Goal: Task Accomplishment & Management: Manage account settings

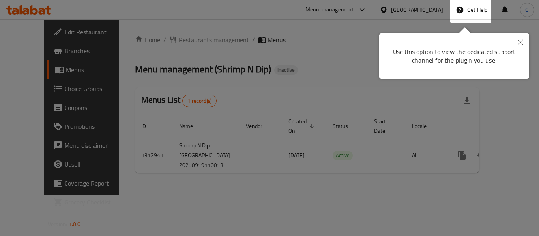
click at [510, 29] on div "Use this option to view the dedicated support channel for the plugin you use." at bounding box center [454, 53] width 150 height 52
click at [515, 40] on button "Close" at bounding box center [520, 43] width 17 height 18
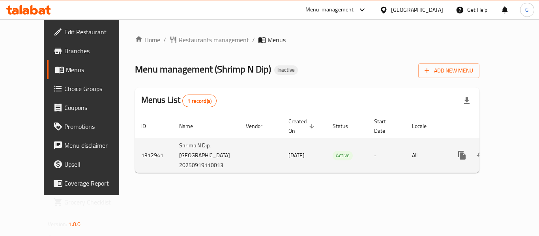
click at [515, 153] on icon "enhanced table" at bounding box center [518, 155] width 7 height 7
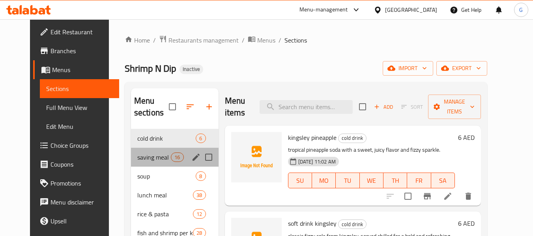
click at [136, 150] on div "saving meal 16" at bounding box center [175, 157] width 88 height 19
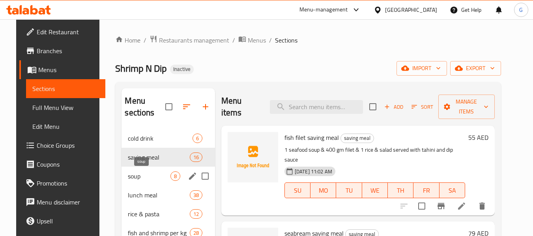
click at [147, 176] on span "soup" at bounding box center [149, 176] width 42 height 9
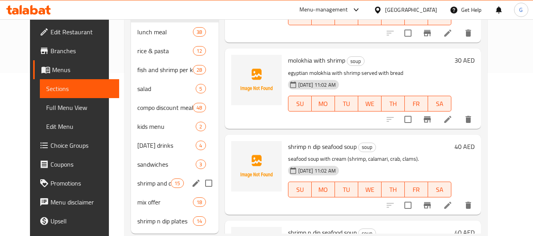
scroll to position [183, 0]
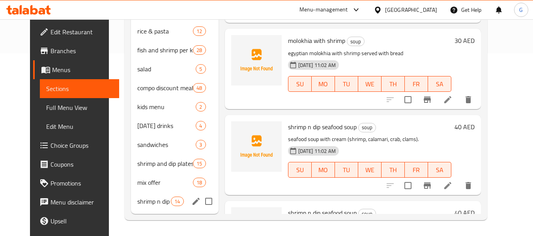
click at [146, 203] on span "shrimp n dip plates" at bounding box center [154, 201] width 34 height 9
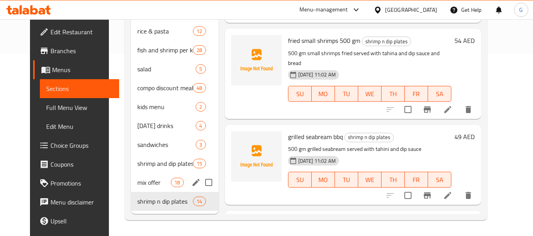
click at [148, 189] on div "mix offer 18" at bounding box center [175, 182] width 88 height 19
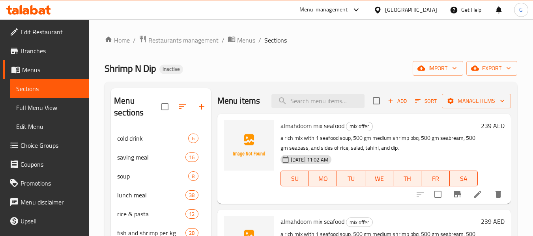
click at [60, 105] on span "Full Menu View" at bounding box center [49, 107] width 67 height 9
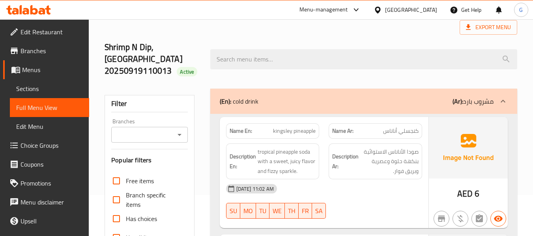
scroll to position [118, 0]
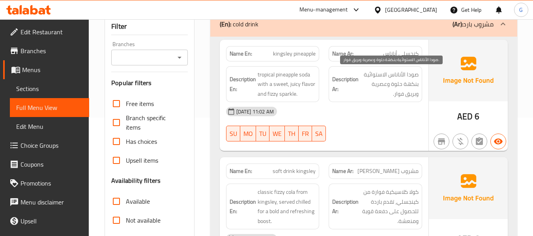
click at [398, 88] on span "صودا الأناناس الاستوائية بنكهة حلوة وعصرية وبريق فوار." at bounding box center [389, 84] width 58 height 29
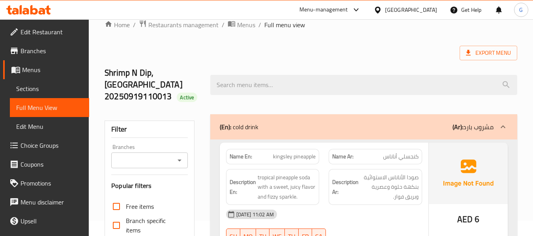
scroll to position [0, 0]
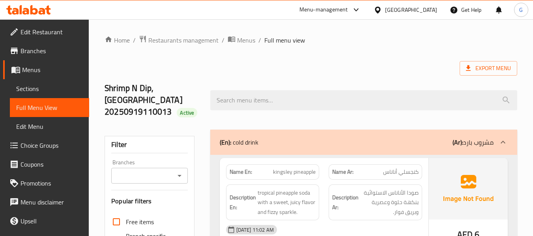
click at [388, 178] on div "Name Ar: كنجسلي أناناس" at bounding box center [376, 172] width 94 height 15
click at [242, 41] on span "Menus" at bounding box center [246, 40] width 18 height 9
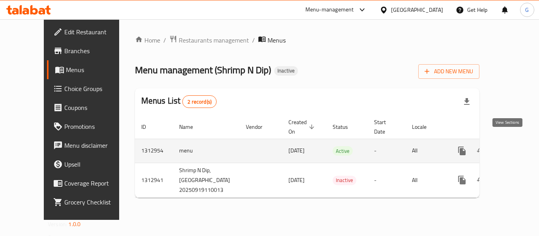
click at [514, 146] on icon "enhanced table" at bounding box center [518, 150] width 9 height 9
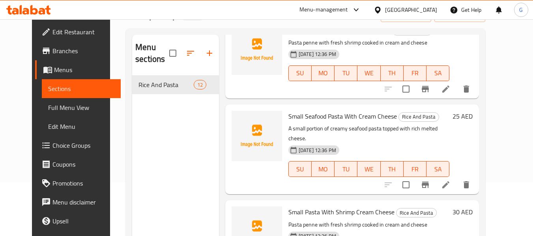
scroll to position [111, 0]
